Goal: Information Seeking & Learning: Learn about a topic

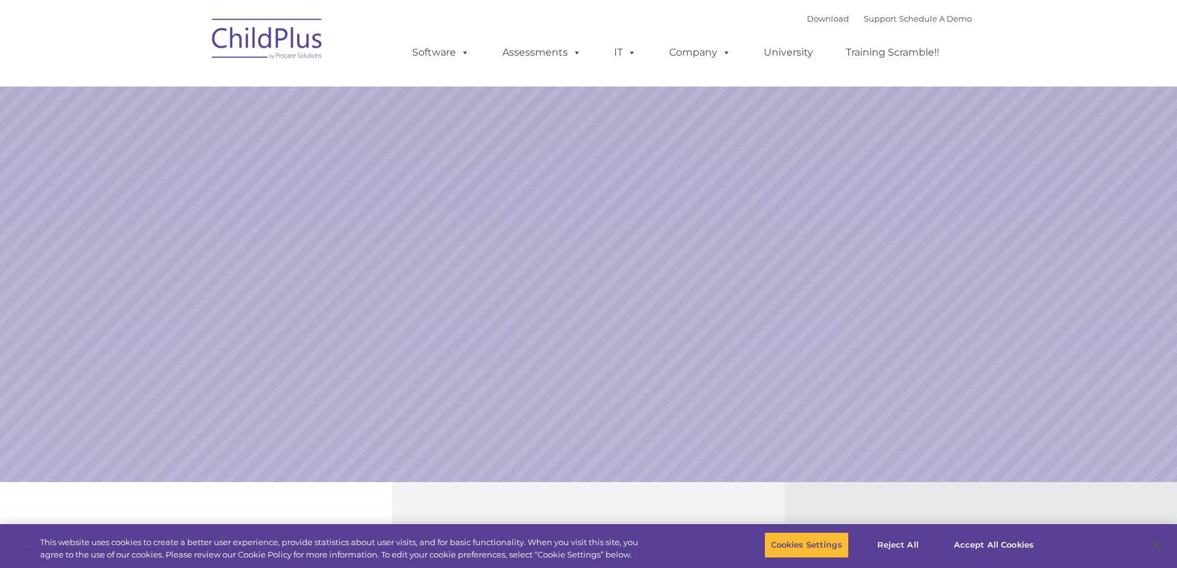
select select "MEDIUM"
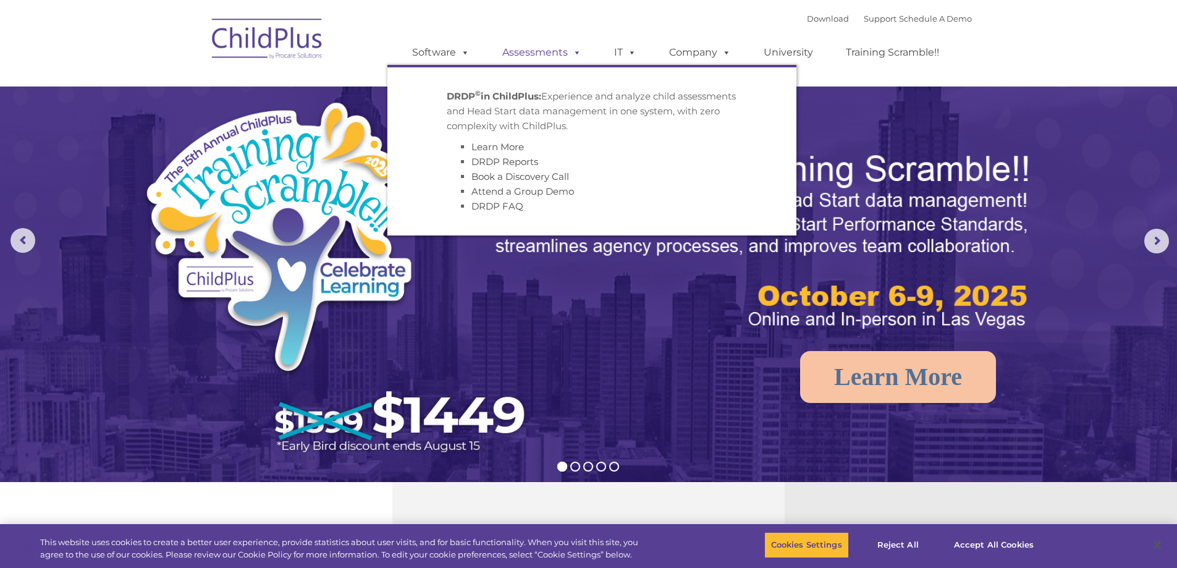
click at [588, 51] on link "Assessments" at bounding box center [542, 52] width 104 height 25
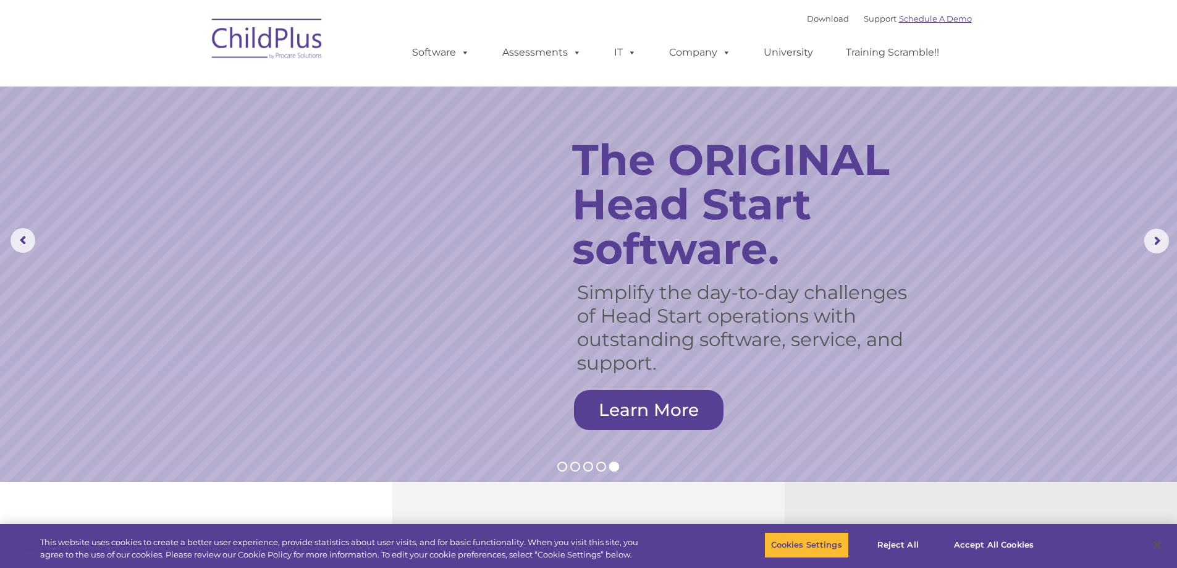
click at [909, 17] on link "Schedule A Demo" at bounding box center [935, 19] width 73 height 10
